Goal: Navigation & Orientation: Find specific page/section

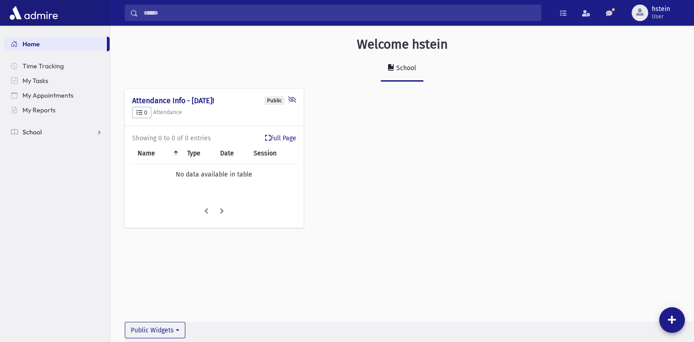
click at [100, 132] on link "School" at bounding box center [57, 132] width 106 height 15
click at [54, 149] on link "Students" at bounding box center [57, 146] width 106 height 15
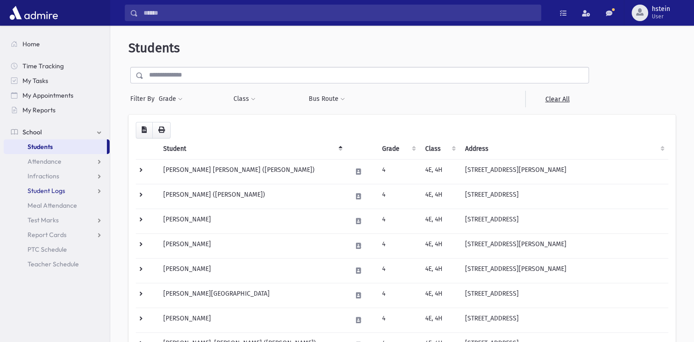
click at [97, 189] on link "Student Logs" at bounding box center [57, 190] width 106 height 15
click at [90, 205] on link "Entry" at bounding box center [57, 205] width 106 height 15
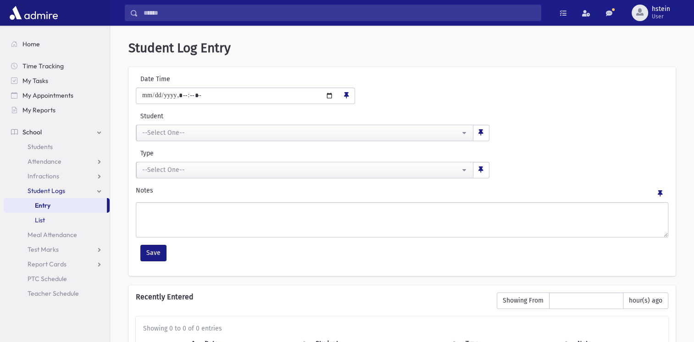
click at [43, 219] on span "List" at bounding box center [40, 220] width 10 height 8
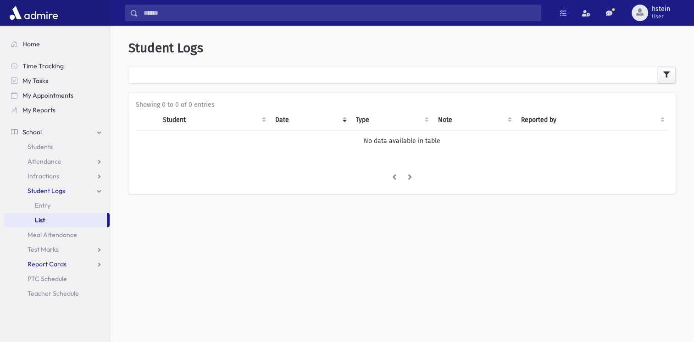
click at [98, 262] on link "Report Cards" at bounding box center [57, 264] width 106 height 15
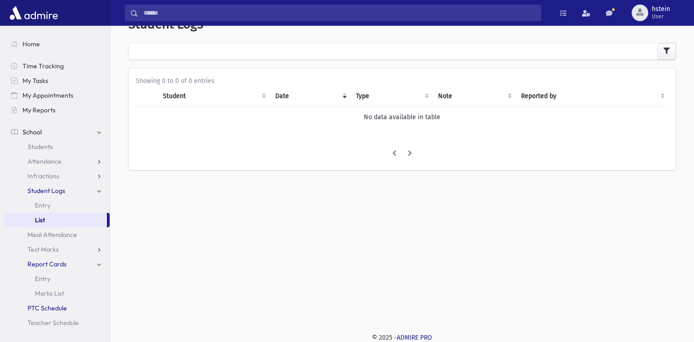
click at [64, 309] on span "PTC Schedule" at bounding box center [47, 308] width 39 height 8
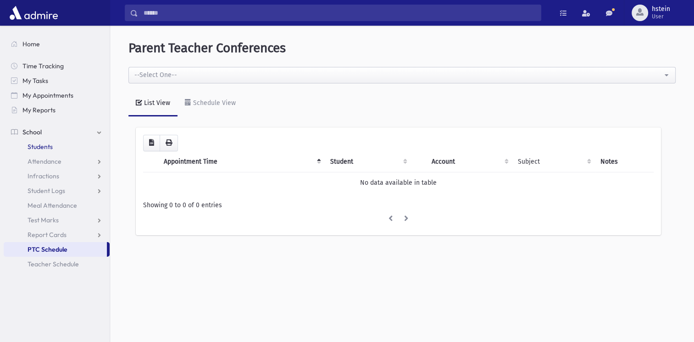
click at [52, 144] on span "Students" at bounding box center [40, 147] width 25 height 8
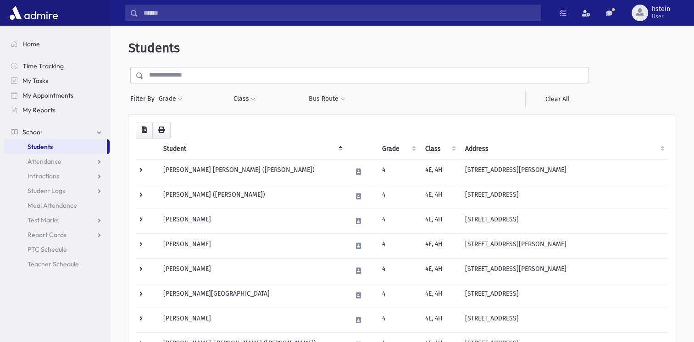
click at [661, 146] on th "Address" at bounding box center [563, 148] width 209 height 21
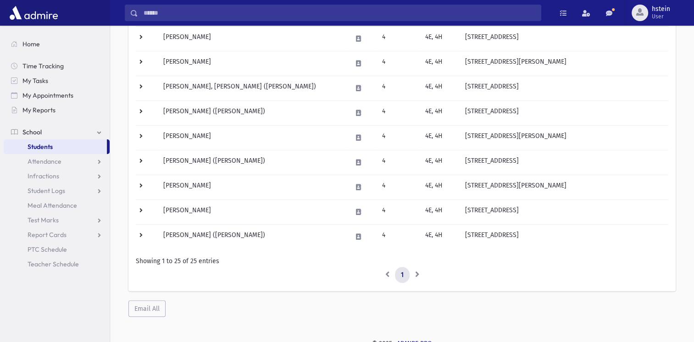
scroll to position [533, 0]
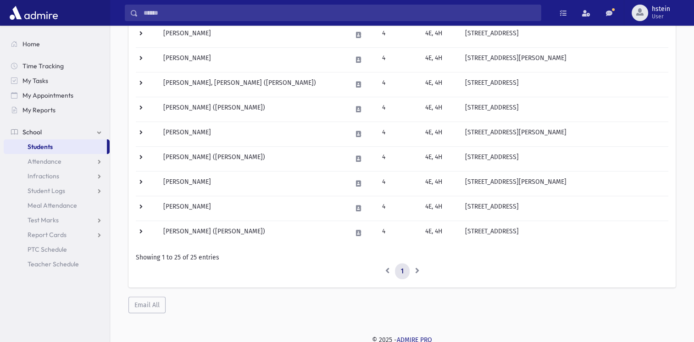
drag, startPoint x: 155, startPoint y: 301, endPoint x: 209, endPoint y: 314, distance: 55.2
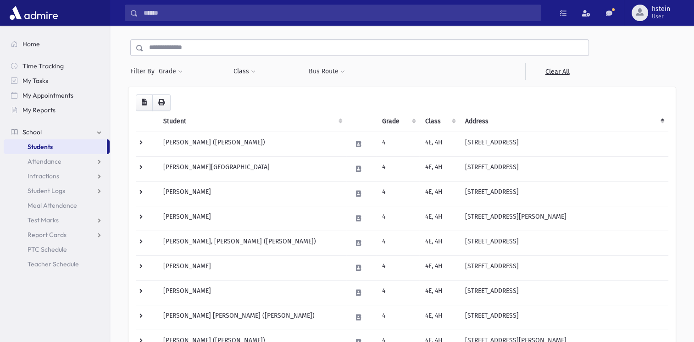
scroll to position [0, 0]
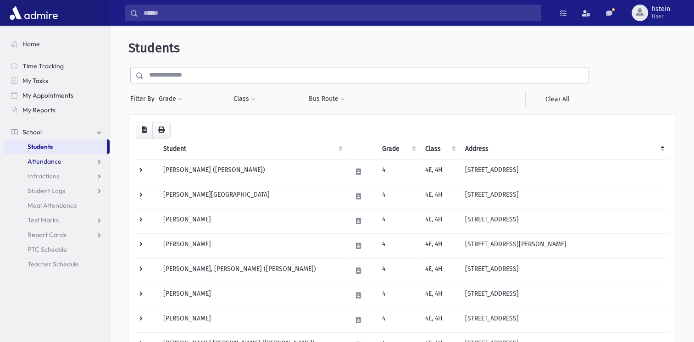
click at [64, 161] on link "Attendance" at bounding box center [57, 161] width 106 height 15
click at [343, 97] on span at bounding box center [342, 100] width 5 height 6
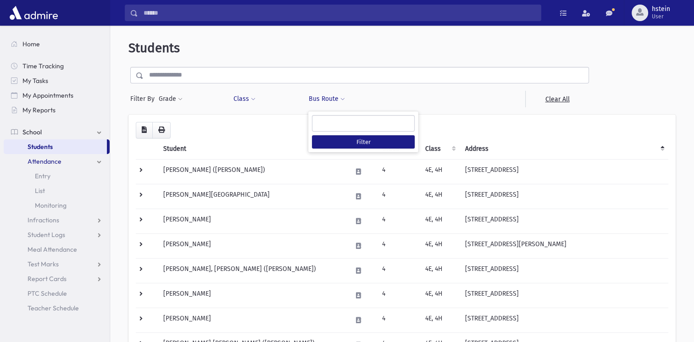
click at [254, 98] on span at bounding box center [253, 100] width 5 height 6
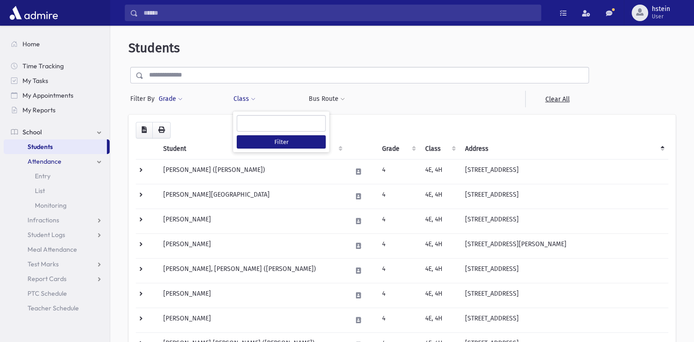
click at [180, 98] on span at bounding box center [180, 100] width 5 height 6
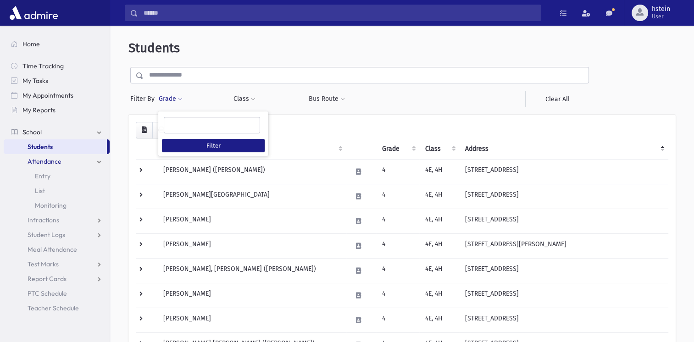
click at [150, 74] on input "text" at bounding box center [366, 75] width 445 height 17
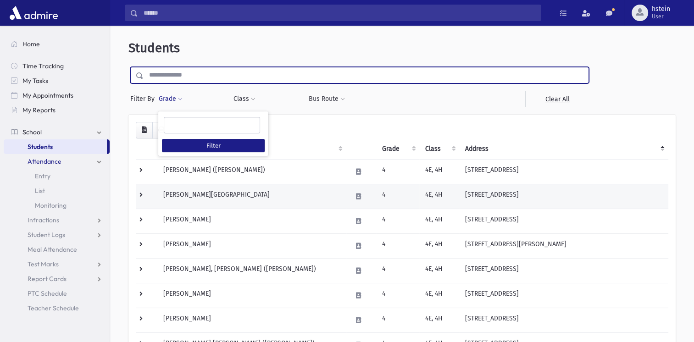
click at [293, 190] on td "Frommer, Zalmen" at bounding box center [252, 196] width 188 height 25
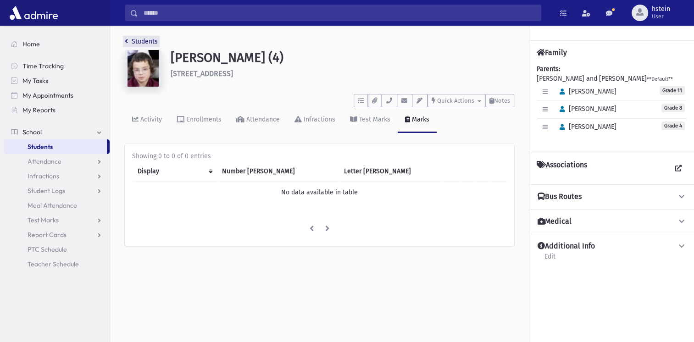
click at [127, 41] on icon "breadcrumb" at bounding box center [126, 41] width 3 height 6
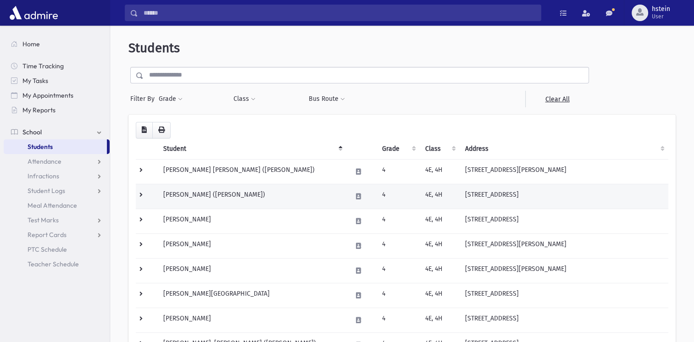
click at [209, 194] on td "[PERSON_NAME] ([PERSON_NAME])" at bounding box center [252, 196] width 188 height 25
